Goal: Check status: Check status

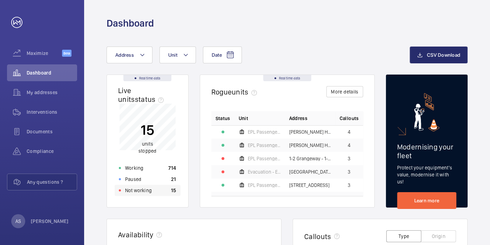
click at [170, 187] on div "Not working 15" at bounding box center [148, 190] width 66 height 11
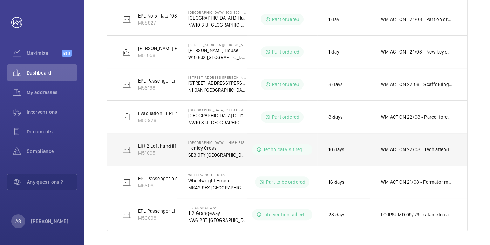
scroll to position [245, 0]
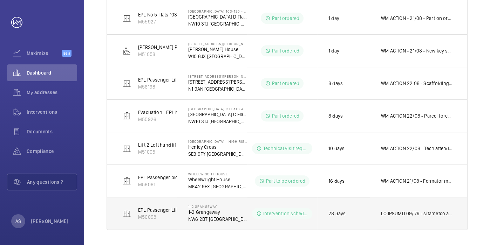
click at [444, 217] on td at bounding box center [418, 213] width 97 height 33
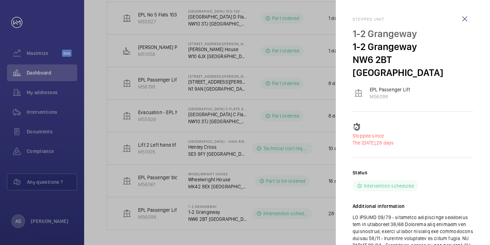
click at [442, 86] on div "EPL Passenger Lift M56098" at bounding box center [413, 93] width 121 height 14
click at [475, 54] on mat-sidenav "Stopped [STREET_ADDRESS] EPL Passenger Lift M56098 Stopped since The [DATE], 28…" at bounding box center [413, 122] width 154 height 245
click at [468, 18] on wm-front-icon-button at bounding box center [464, 19] width 17 height 17
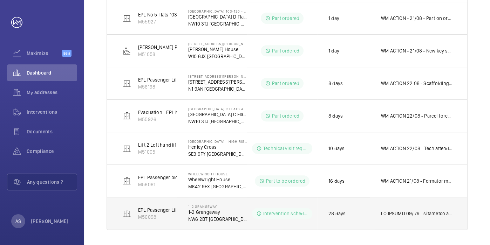
click at [412, 212] on p at bounding box center [417, 213] width 72 height 7
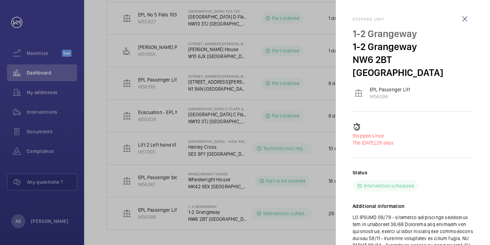
click at [452, 123] on div "Stopped since The [DATE], 28 days" at bounding box center [413, 134] width 121 height 23
click at [470, 140] on p "The [DATE], 28 days" at bounding box center [413, 143] width 121 height 7
click at [461, 22] on wm-front-icon-button at bounding box center [464, 19] width 17 height 17
